Goal: Complete application form

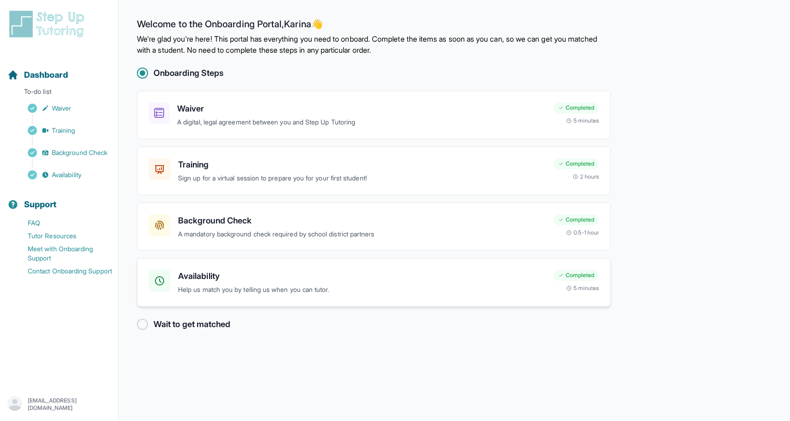
click at [344, 285] on p "Help us match you by telling us when you can tutor." at bounding box center [362, 289] width 368 height 11
